Goal: Information Seeking & Learning: Learn about a topic

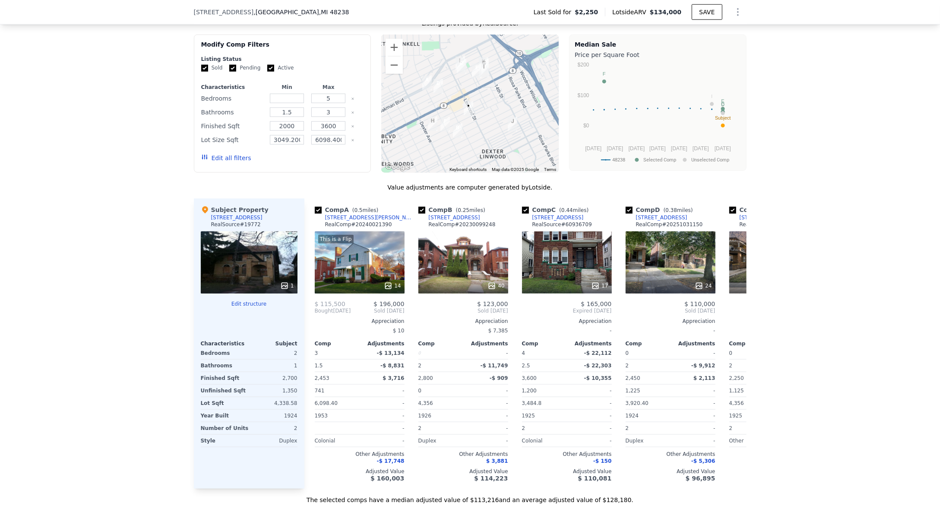
scroll to position [726, 0]
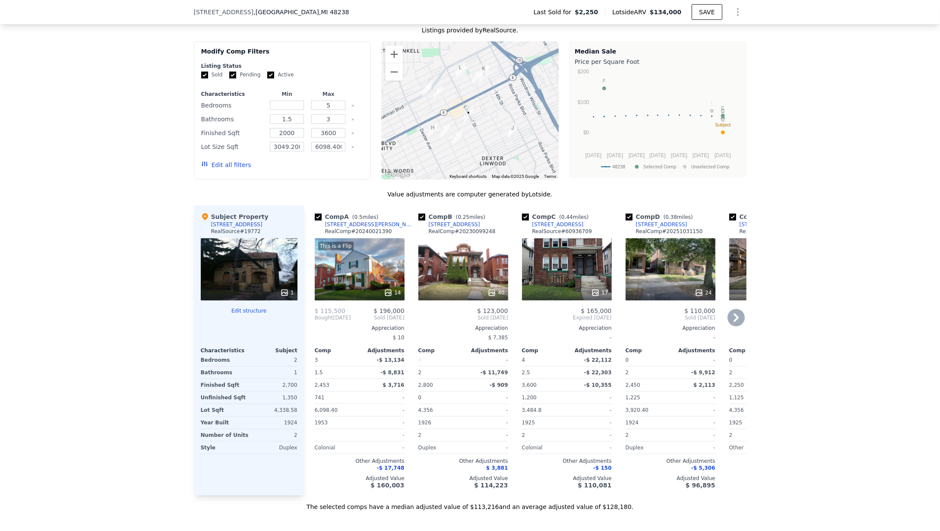
click at [315, 221] on input "checkbox" at bounding box center [318, 217] width 7 height 7
checkbox input "false"
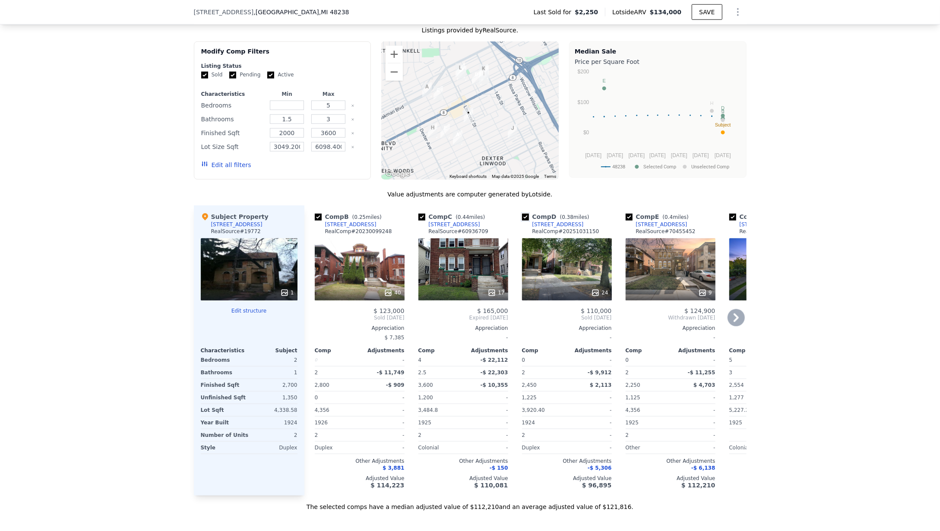
click at [523, 221] on input "checkbox" at bounding box center [525, 217] width 7 height 7
checkbox input "false"
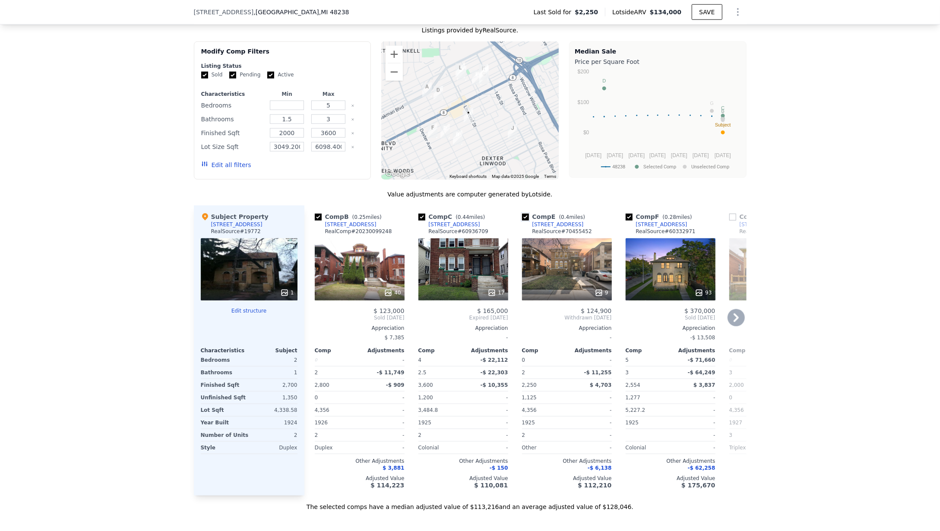
click at [522, 221] on input "checkbox" at bounding box center [525, 217] width 7 height 7
checkbox input "false"
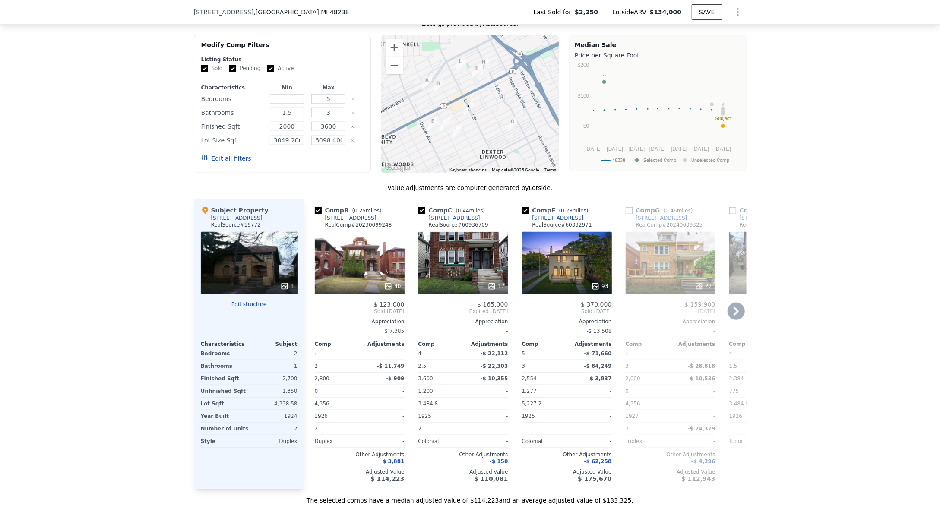
scroll to position [707, 0]
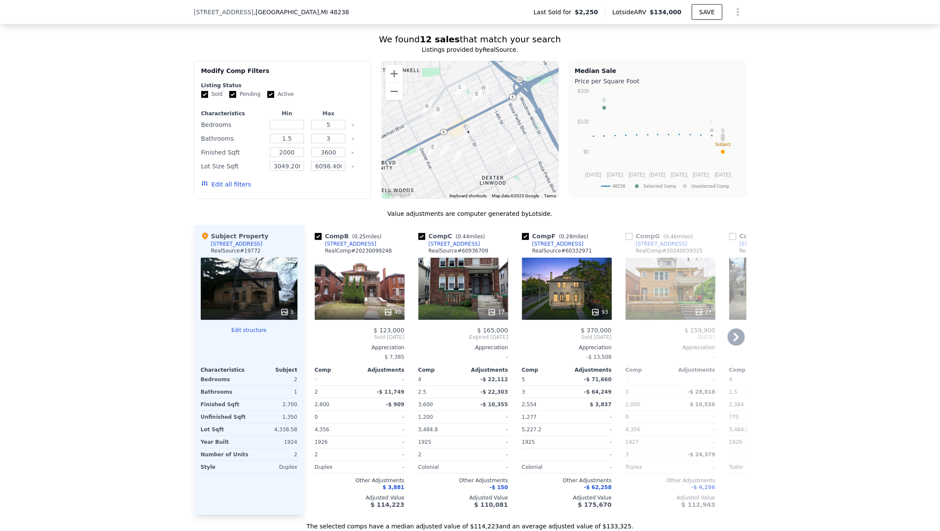
click at [625, 247] on link "[STREET_ADDRESS]" at bounding box center [656, 243] width 62 height 7
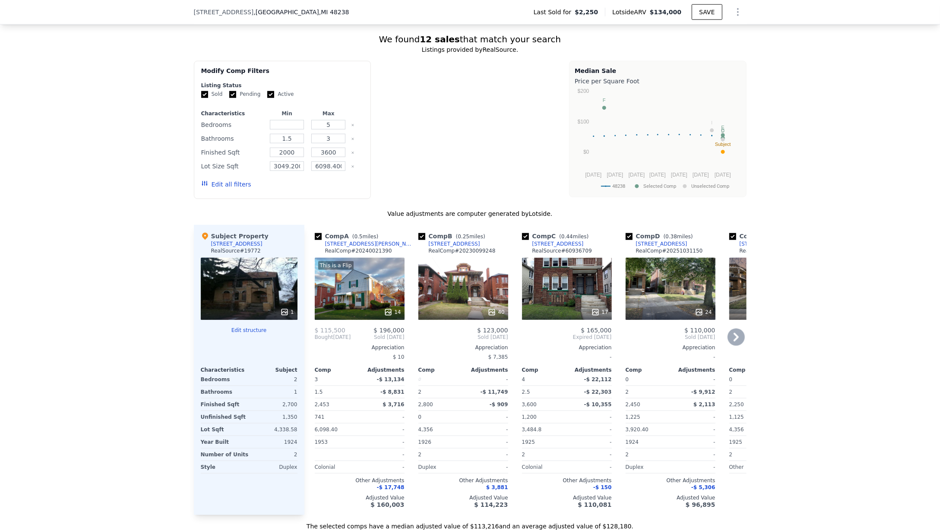
checkbox input "true"
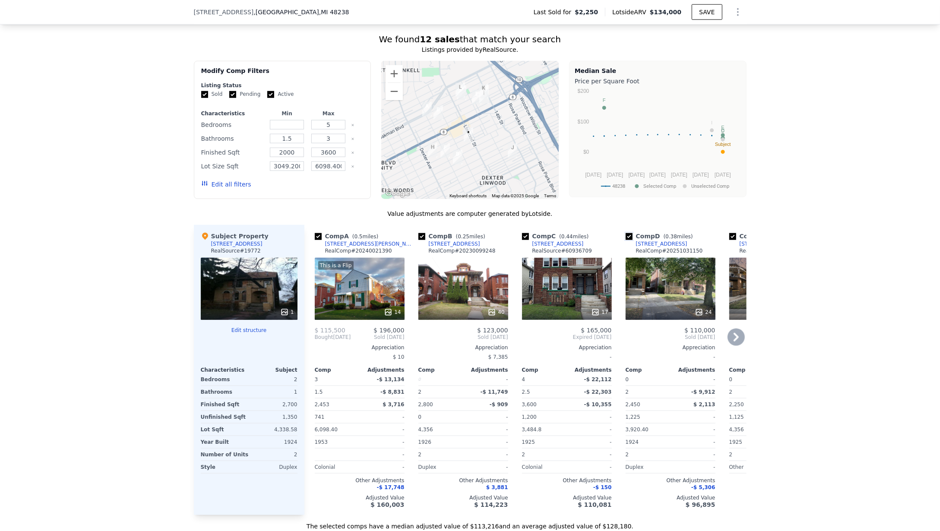
click at [625, 240] on input "checkbox" at bounding box center [628, 236] width 7 height 7
checkbox input "false"
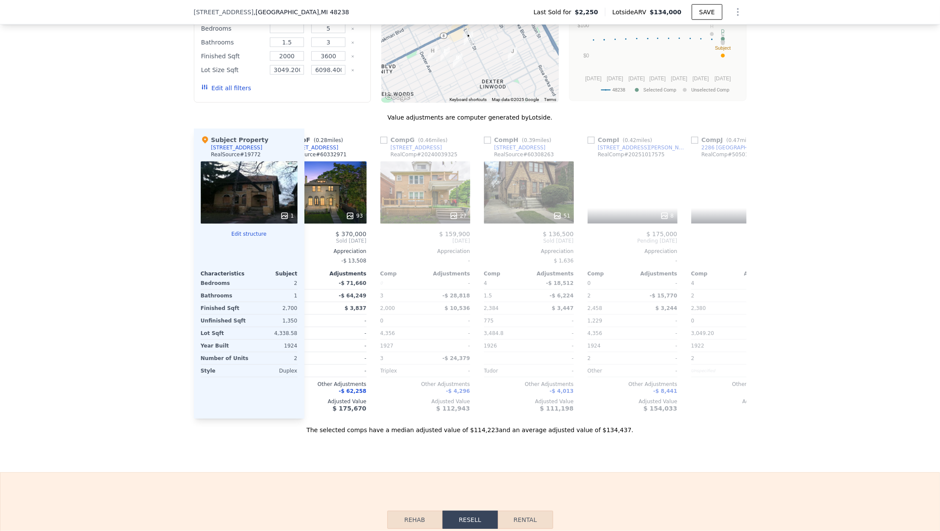
scroll to position [0, 433]
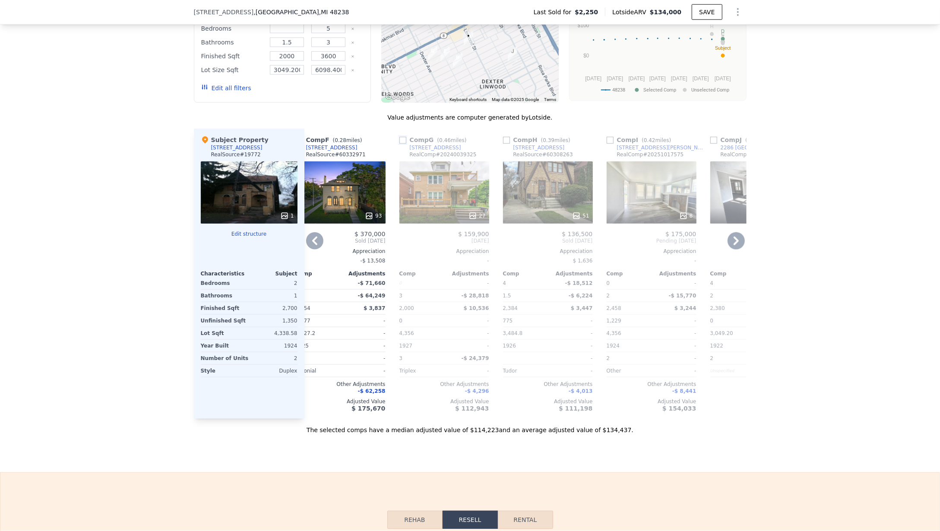
click at [399, 144] on input "checkbox" at bounding box center [402, 140] width 7 height 7
checkbox input "true"
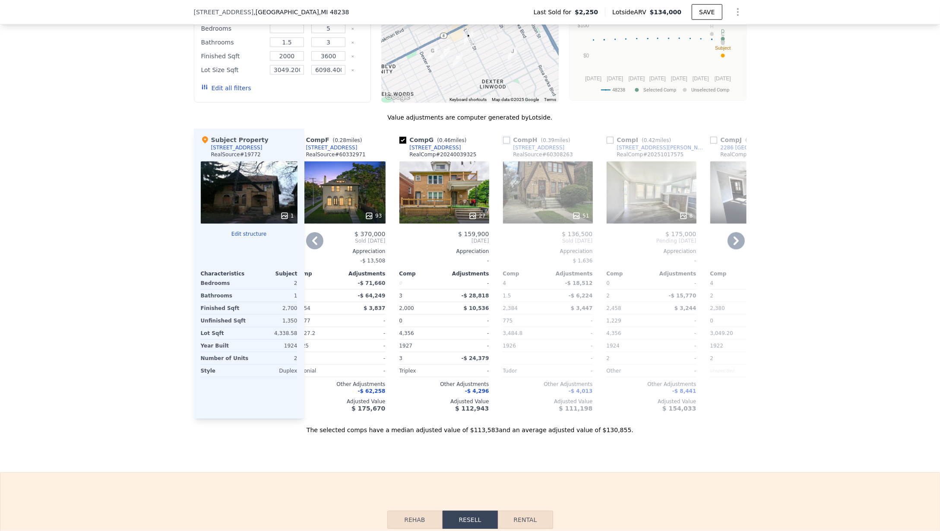
click at [503, 144] on input "checkbox" at bounding box center [506, 140] width 7 height 7
checkbox input "true"
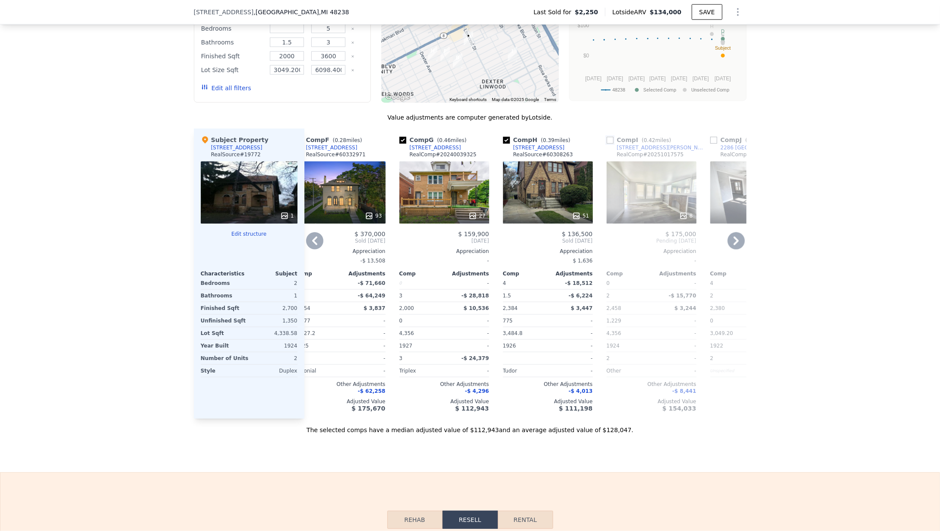
click at [606, 144] on input "checkbox" at bounding box center [609, 140] width 7 height 7
checkbox input "true"
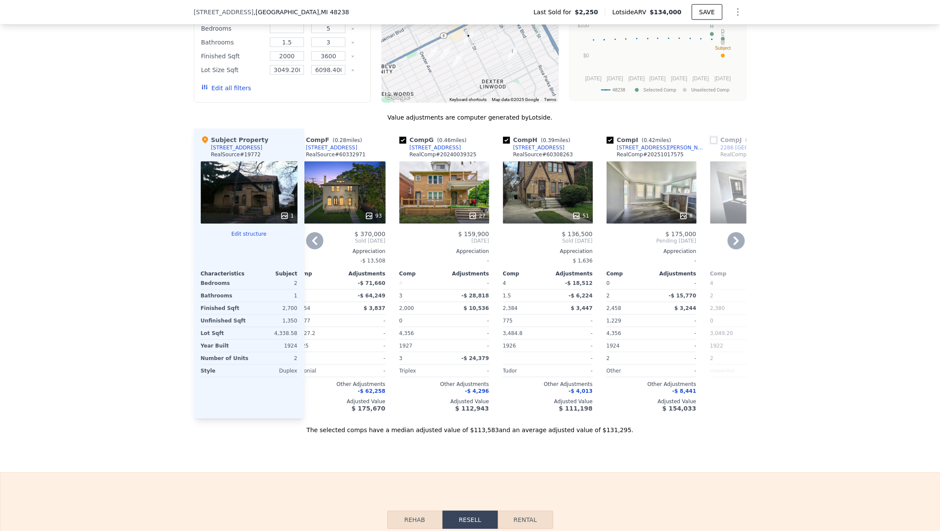
click at [711, 144] on input "checkbox" at bounding box center [713, 140] width 7 height 7
checkbox input "true"
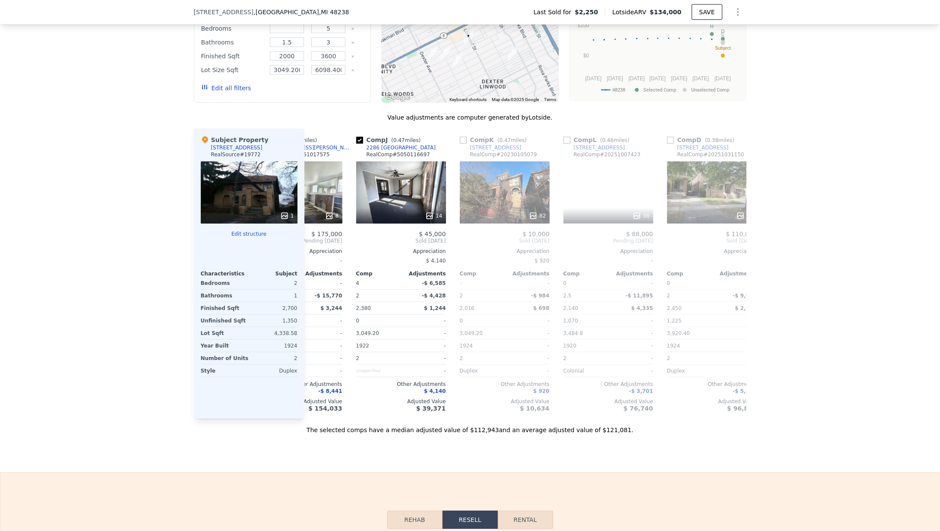
scroll to position [0, 822]
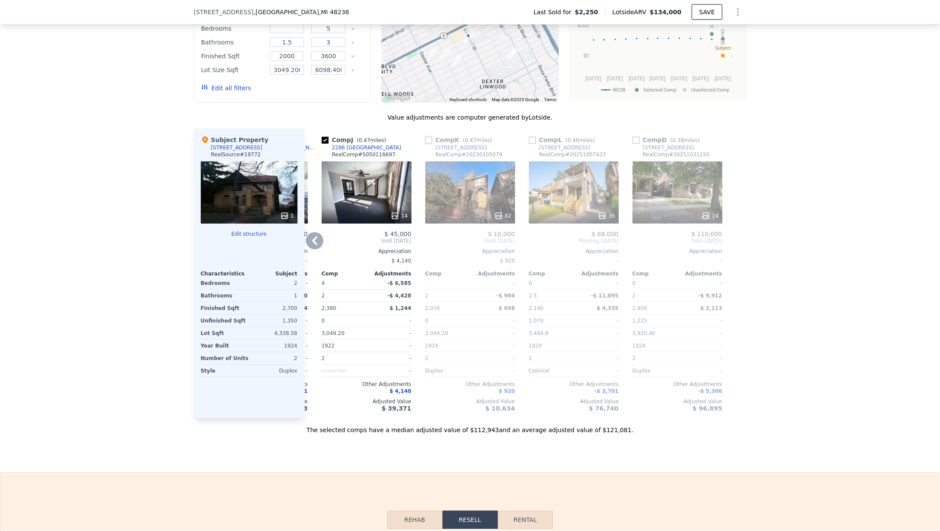
click at [425, 144] on input "checkbox" at bounding box center [428, 140] width 7 height 7
checkbox input "true"
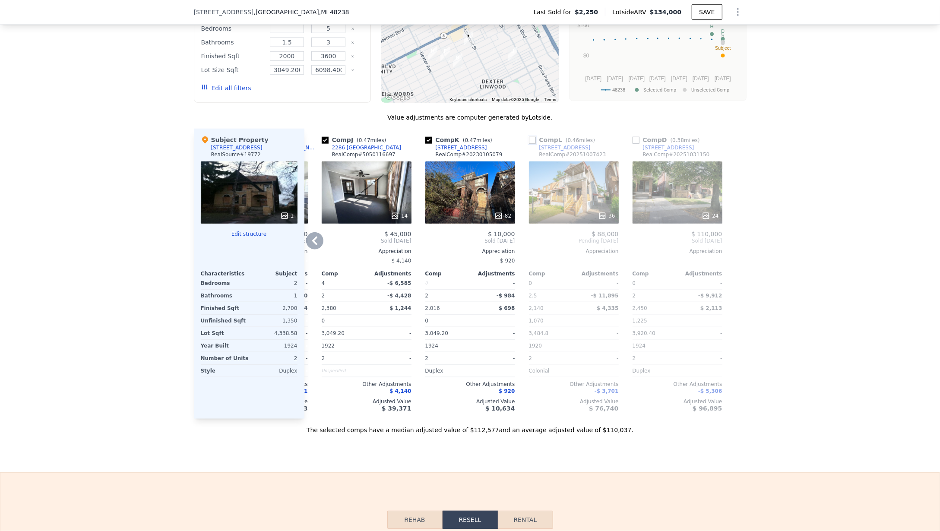
click at [529, 144] on input "checkbox" at bounding box center [532, 140] width 7 height 7
checkbox input "true"
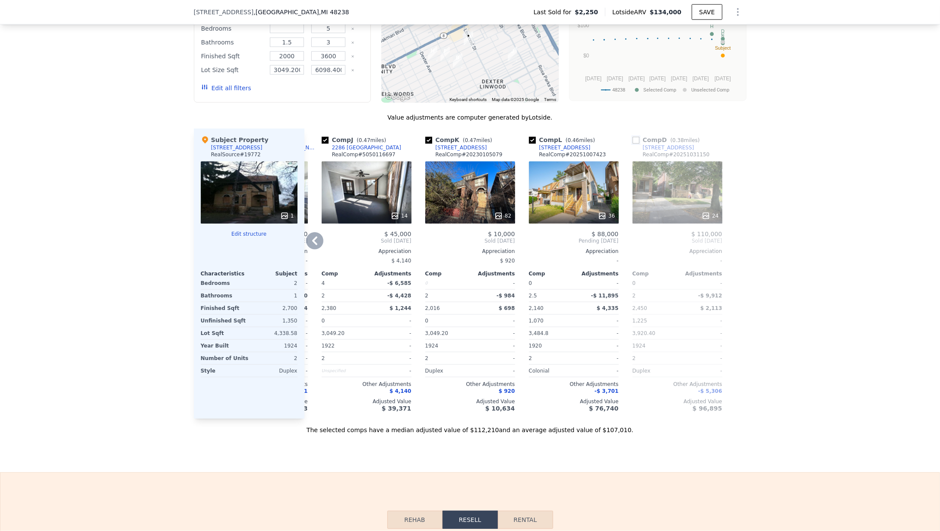
click at [632, 144] on input "checkbox" at bounding box center [635, 140] width 7 height 7
checkbox input "true"
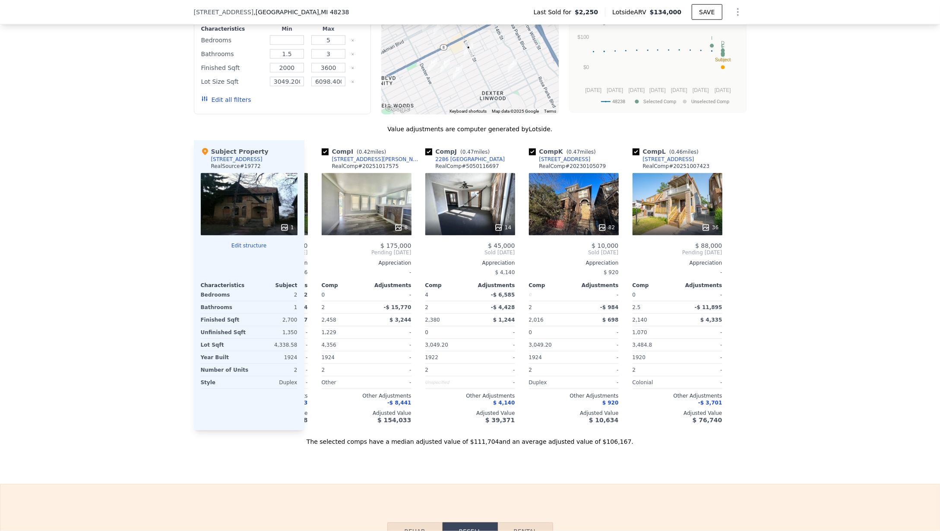
scroll to position [803, 0]
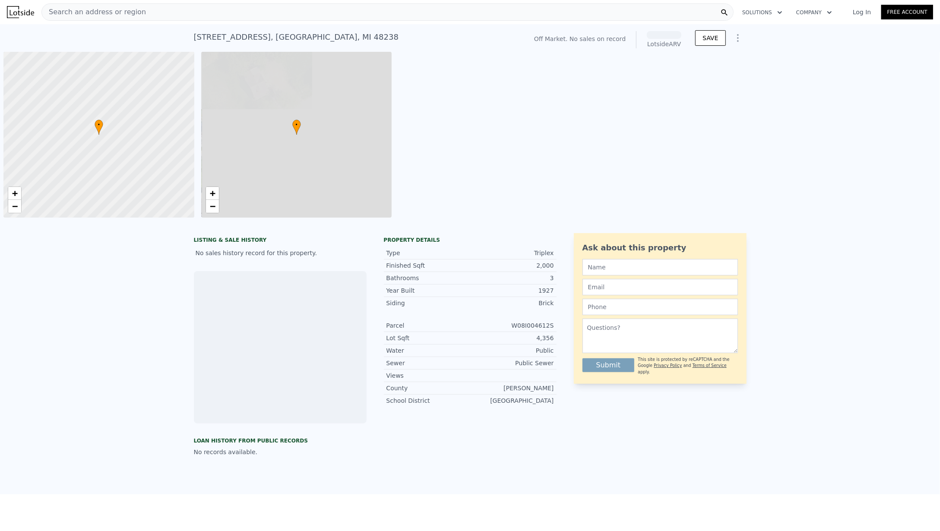
scroll to position [0, 3]
